Goal: Navigation & Orientation: Understand site structure

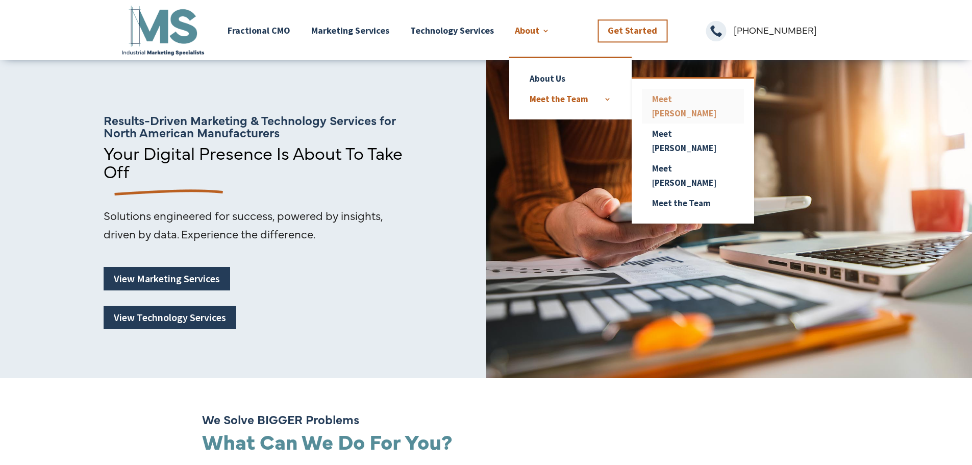
click at [679, 95] on link "Meet [PERSON_NAME]" at bounding box center [693, 106] width 102 height 35
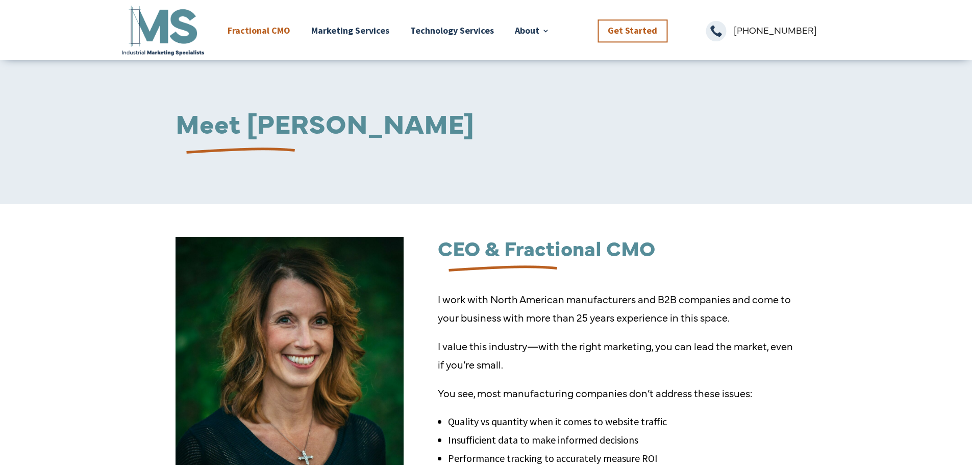
click at [253, 29] on link "Fractional CMO" at bounding box center [259, 31] width 63 height 54
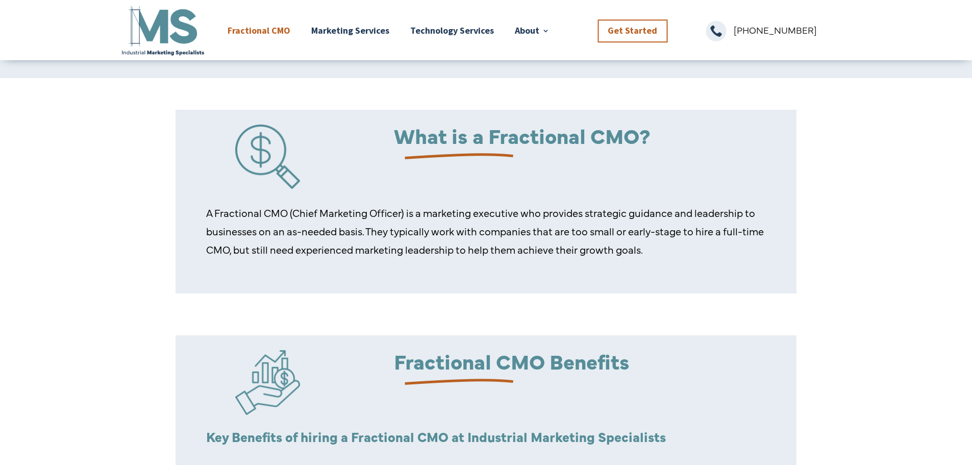
scroll to position [95, 0]
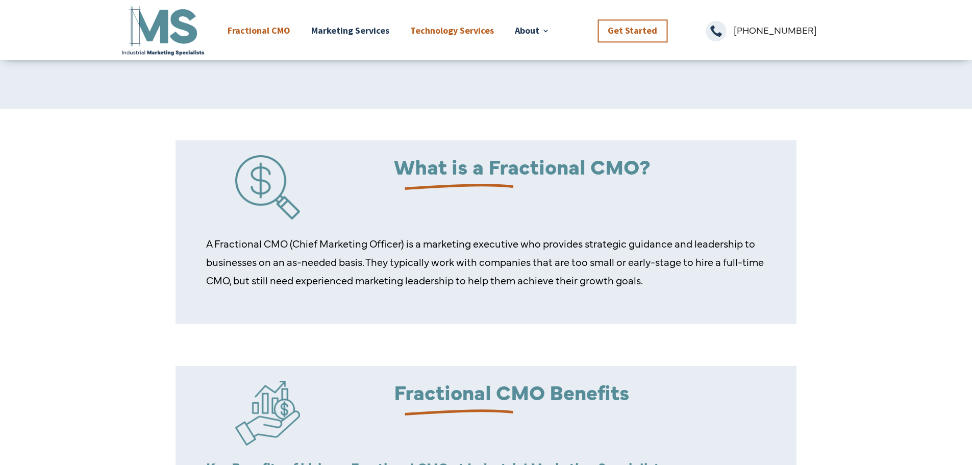
click at [463, 28] on link "Technology Services" at bounding box center [452, 31] width 84 height 54
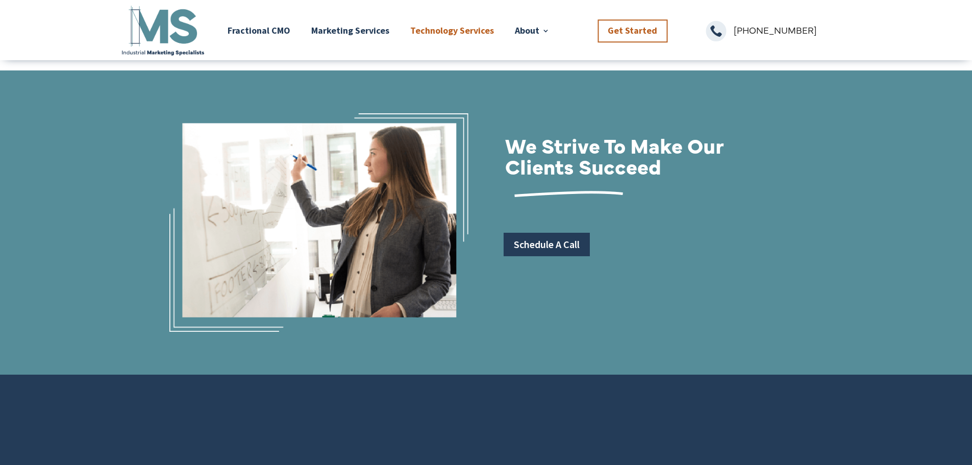
scroll to position [1343, 0]
